Goal: Task Accomplishment & Management: Manage account settings

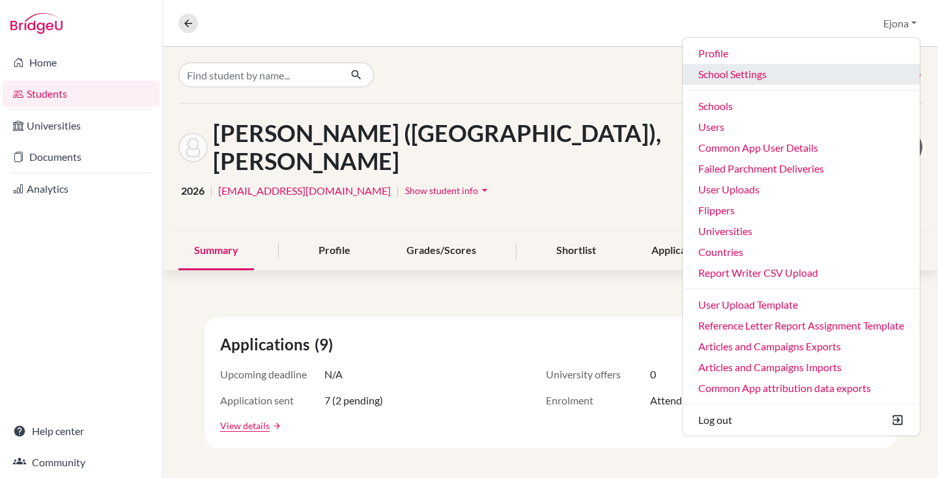
click at [729, 76] on link "School Settings" at bounding box center [801, 74] width 237 height 21
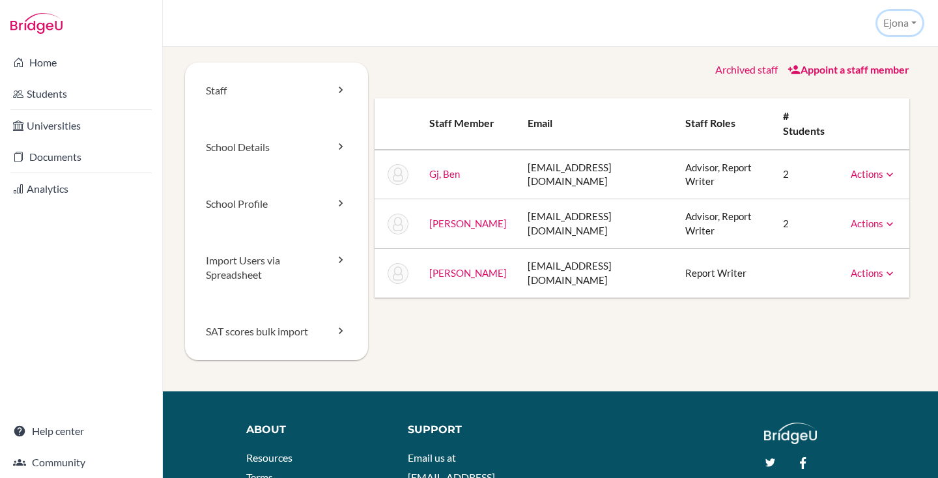
click at [900, 24] on button "Ejona" at bounding box center [899, 23] width 45 height 24
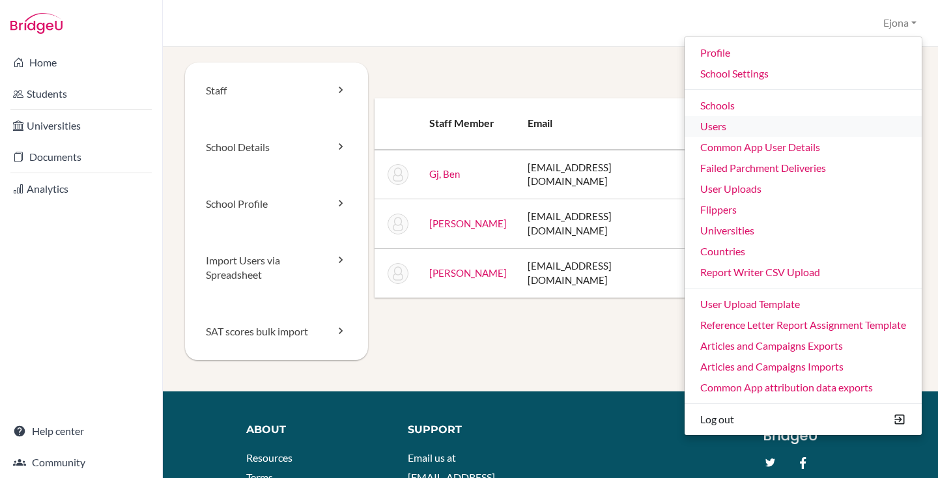
click at [721, 122] on link "Users" at bounding box center [803, 126] width 237 height 21
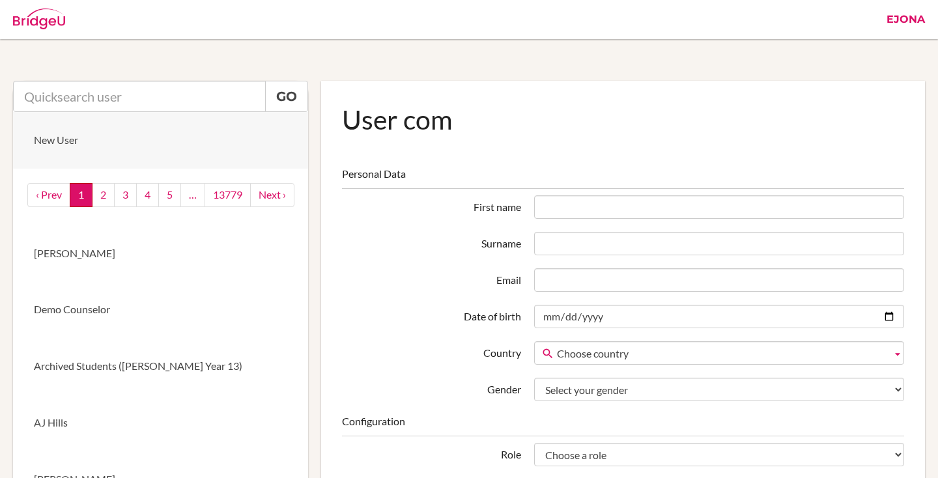
click at [119, 120] on link "New User" at bounding box center [160, 140] width 295 height 57
click at [119, 105] on input "text" at bounding box center [139, 96] width 253 height 31
type input "jbarekman@ras.ma"
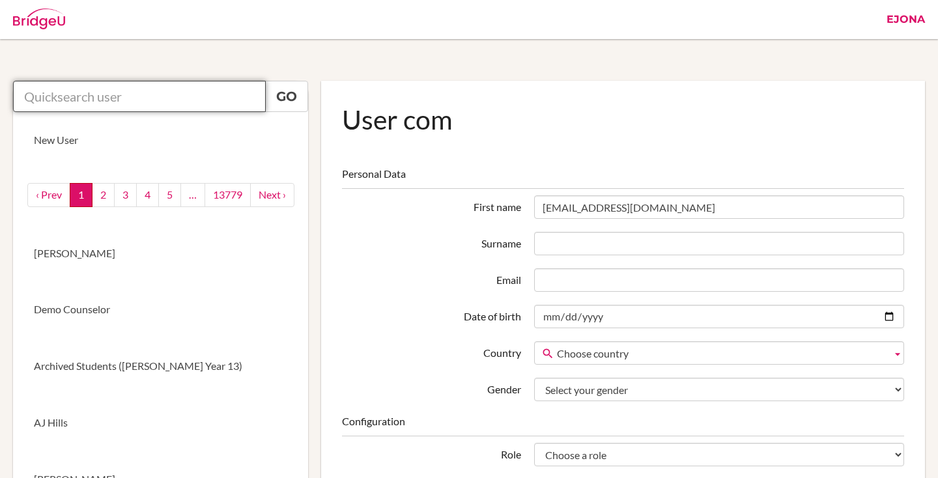
click at [120, 105] on input "text" at bounding box center [139, 96] width 253 height 31
paste input "jbarekman@ras.ma"
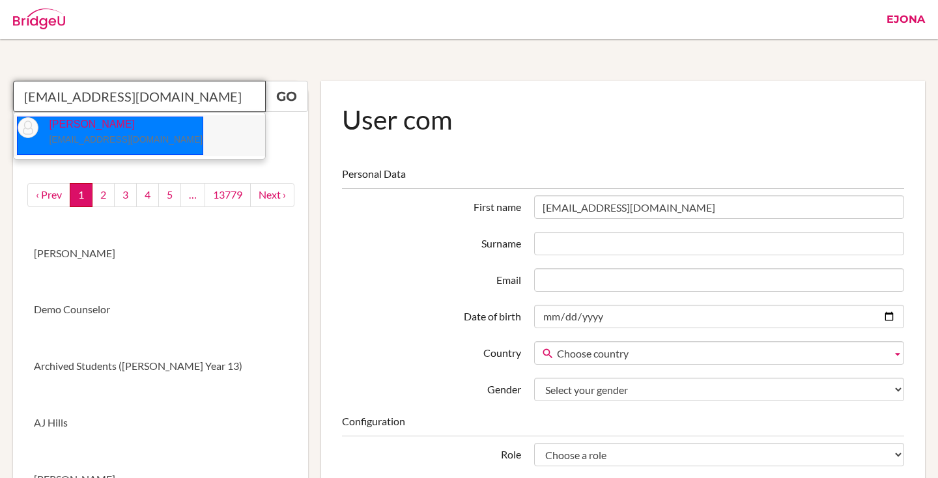
click at [173, 143] on li "James Barekman jbarekman@ras.ma" at bounding box center [139, 135] width 251 height 41
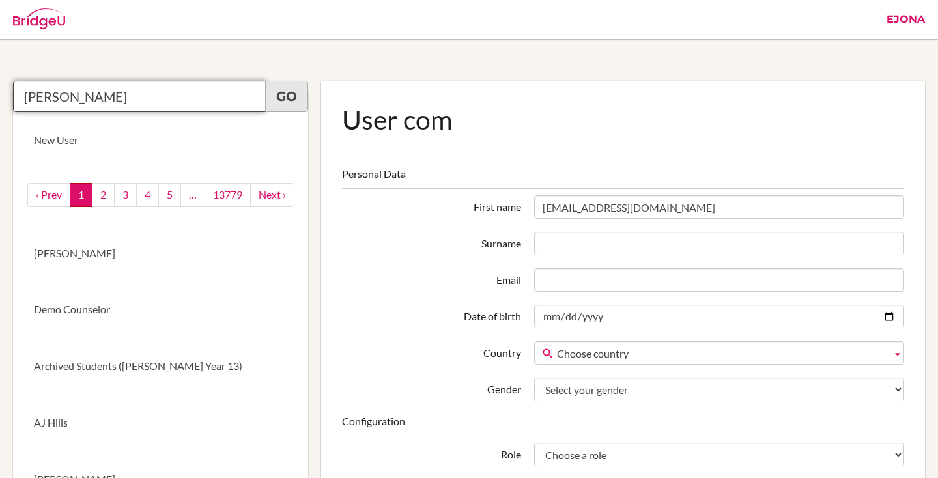
type input "James Barekman"
click at [297, 95] on link "Go" at bounding box center [286, 96] width 43 height 31
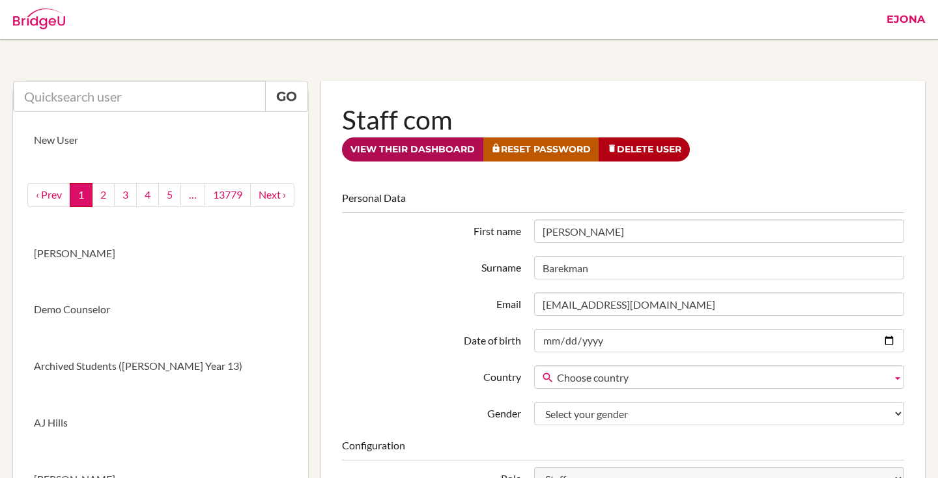
click at [425, 158] on link "View their dashboard" at bounding box center [412, 149] width 141 height 24
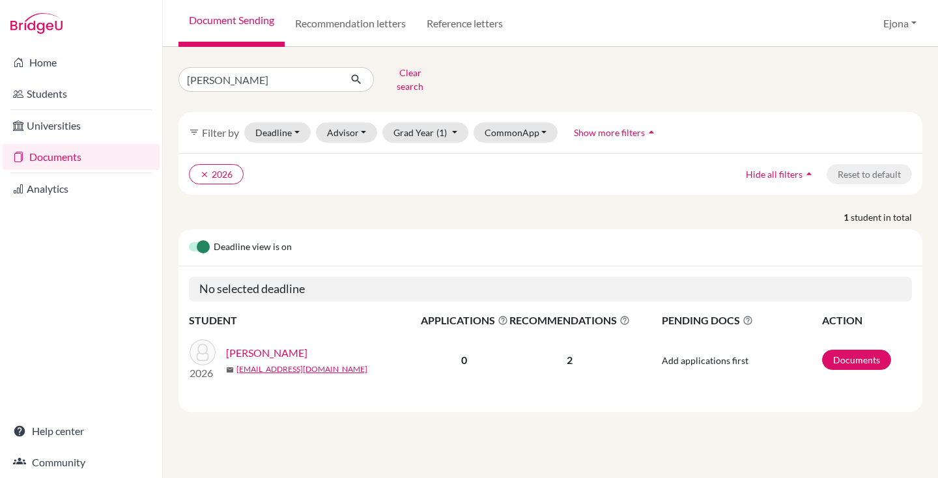
click at [279, 345] on link "[PERSON_NAME]" at bounding box center [266, 353] width 81 height 16
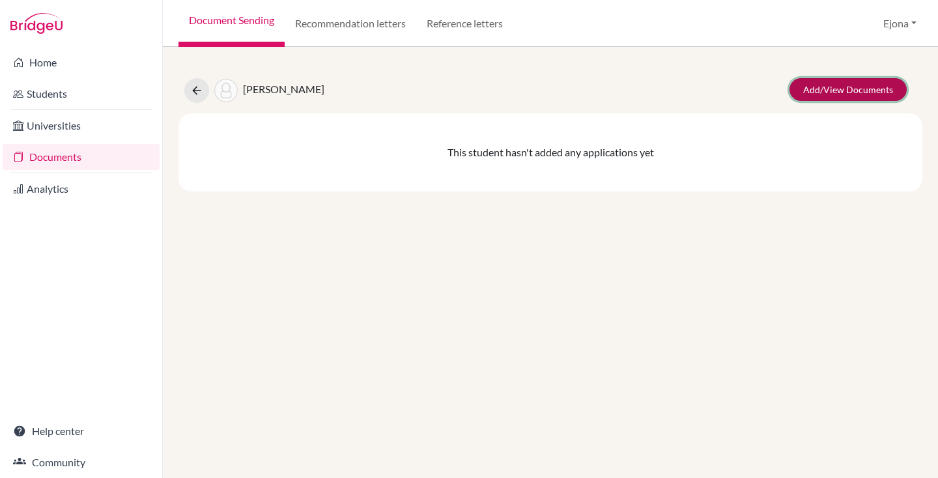
click at [817, 80] on link "Add/View Documents" at bounding box center [847, 89] width 117 height 23
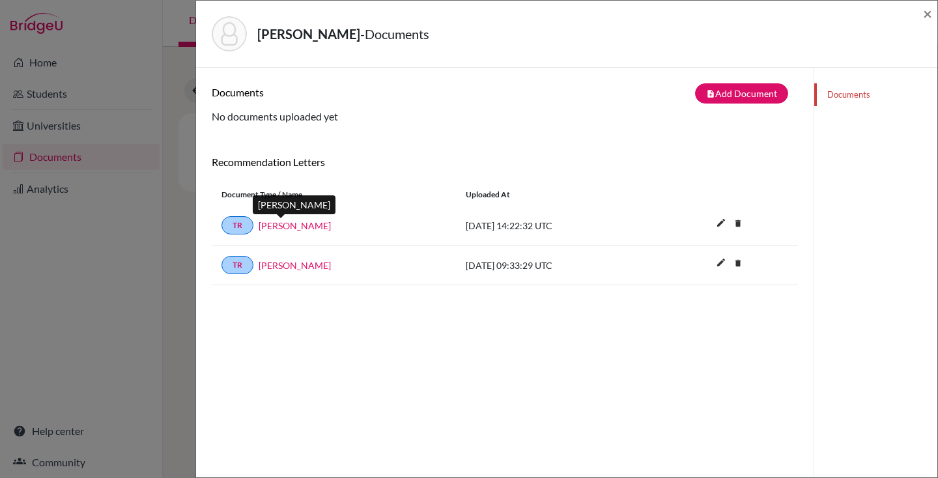
click at [263, 224] on link "Mr. Kunzler" at bounding box center [295, 226] width 72 height 14
click at [933, 16] on div "Fisher, Gregory - Documents ×" at bounding box center [566, 34] width 741 height 67
click at [929, 14] on span "×" at bounding box center [927, 13] width 9 height 19
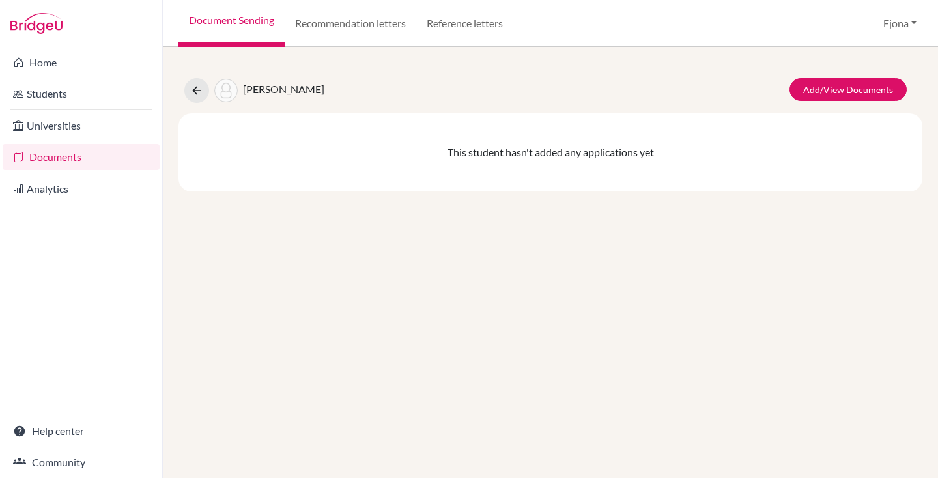
click at [55, 158] on link "Documents" at bounding box center [81, 157] width 157 height 26
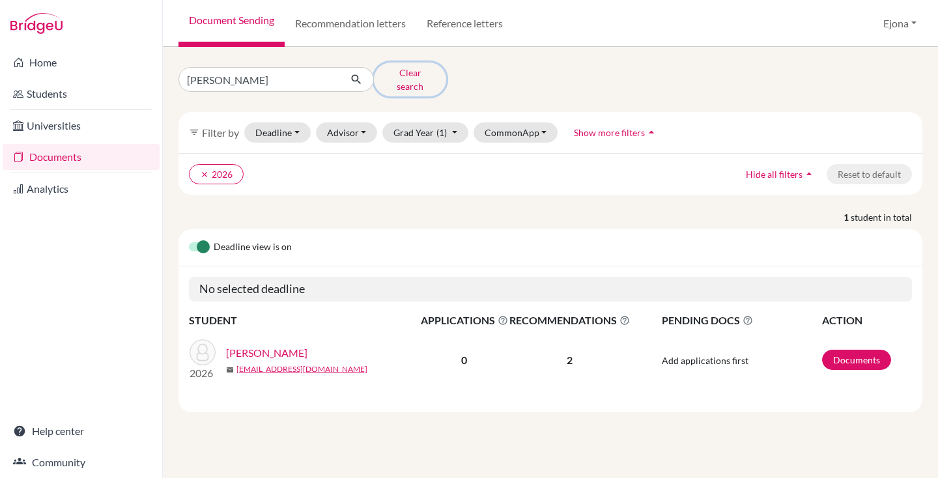
click at [423, 74] on button "Clear search" at bounding box center [410, 80] width 72 height 34
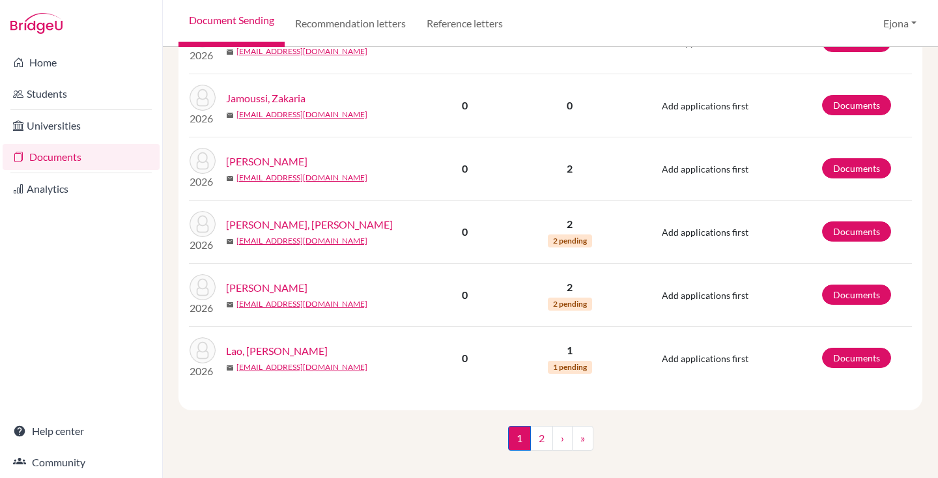
scroll to position [1206, 0]
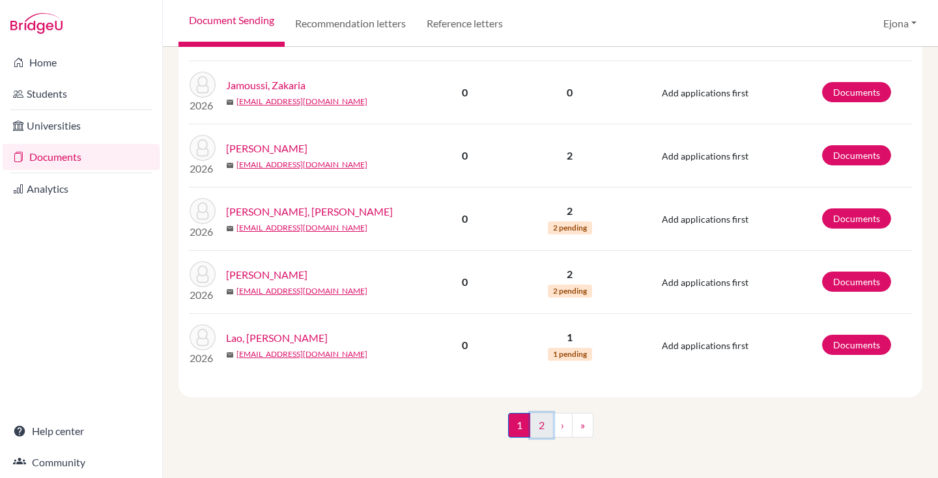
click at [539, 428] on link "2" at bounding box center [541, 425] width 23 height 25
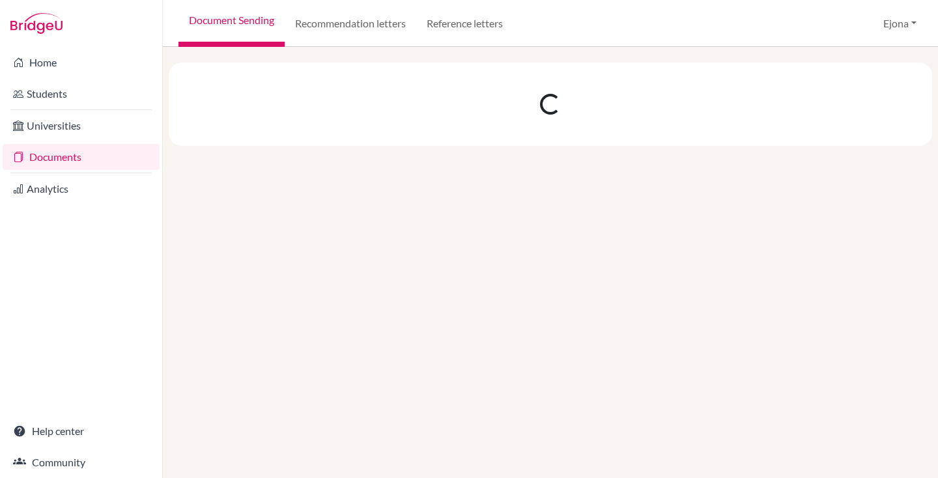
scroll to position [0, 0]
